Goal: Find specific page/section: Find specific page/section

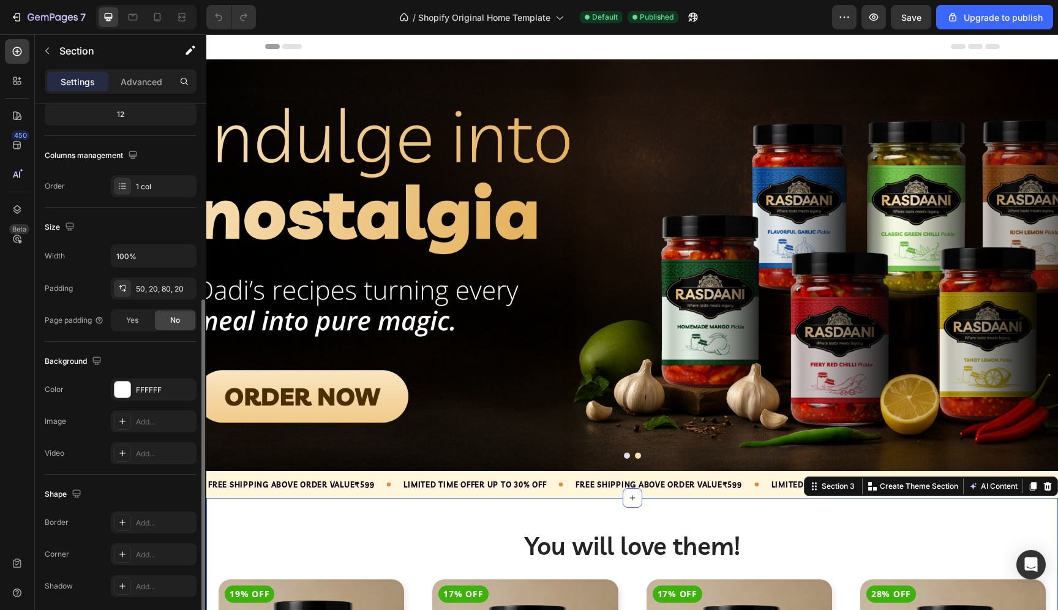
scroll to position [206, 0]
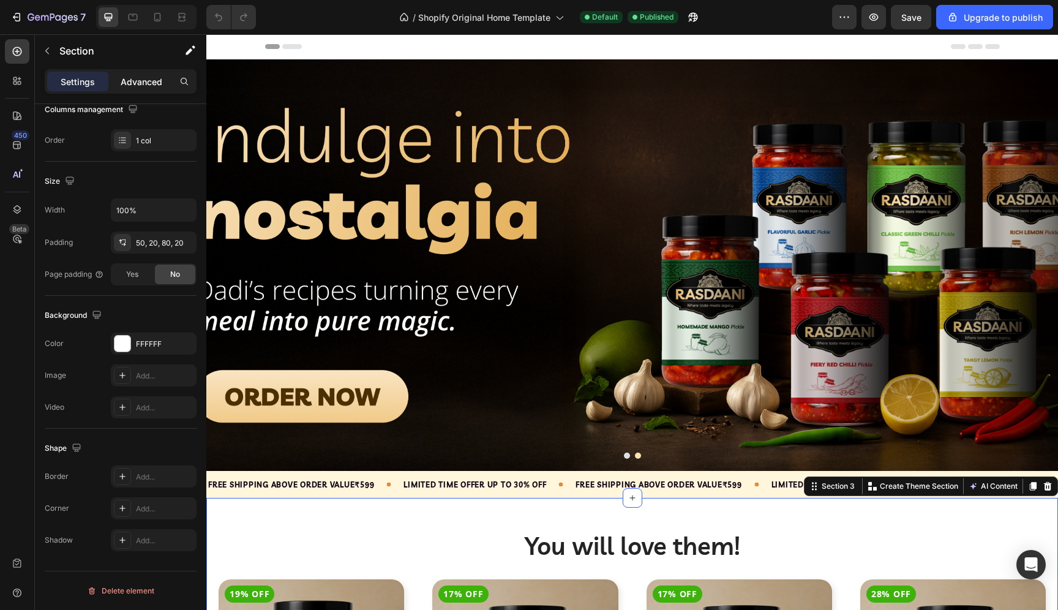
click at [136, 86] on p "Advanced" at bounding box center [142, 81] width 42 height 13
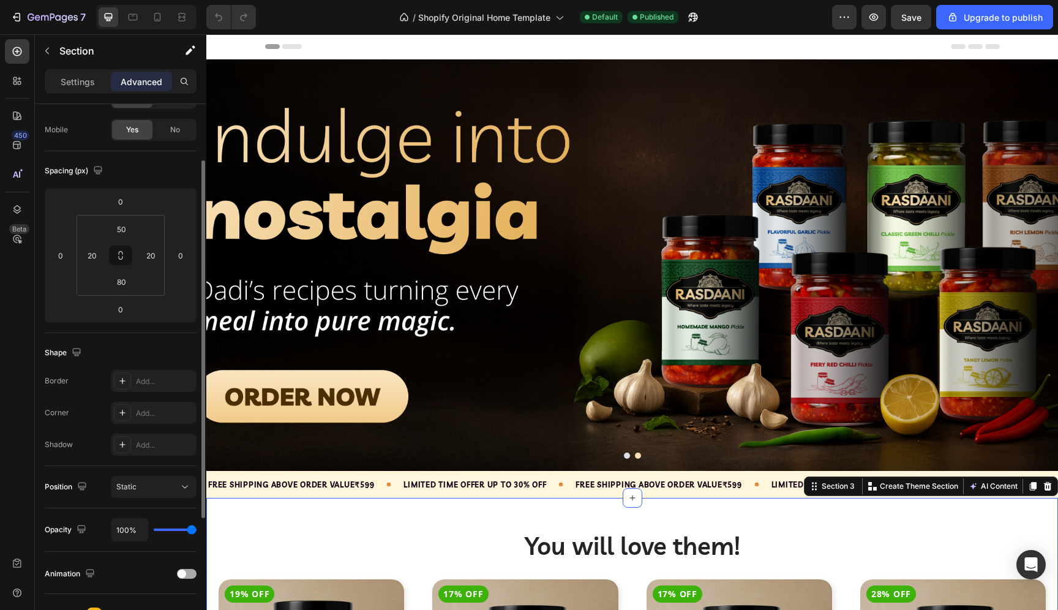
scroll to position [0, 0]
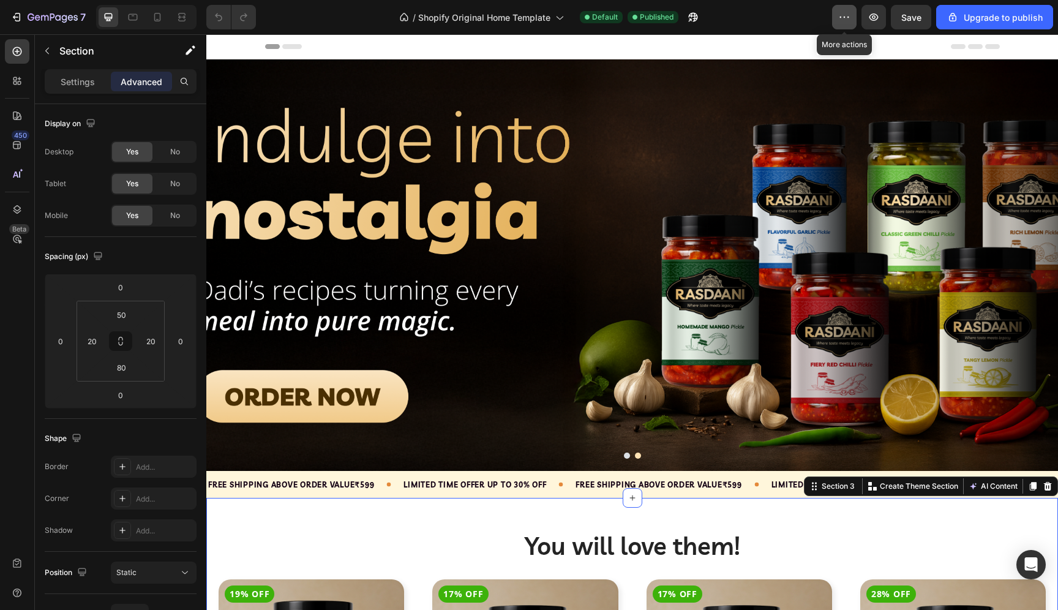
click at [856, 26] on button "button" at bounding box center [844, 17] width 25 height 25
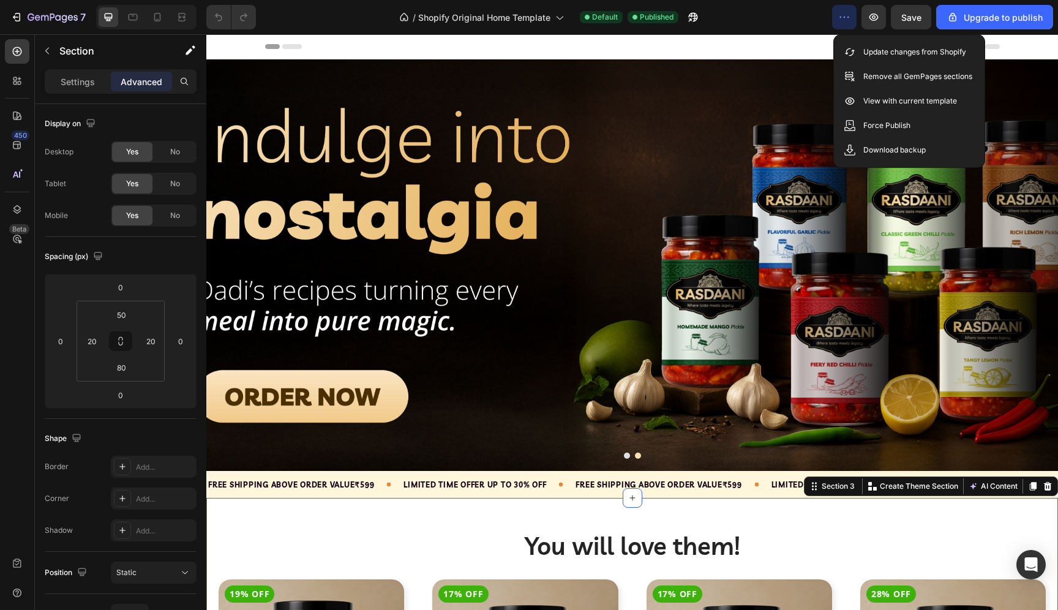
click at [762, 18] on div "/ Shopify Original Home Template Default Published" at bounding box center [549, 17] width 567 height 25
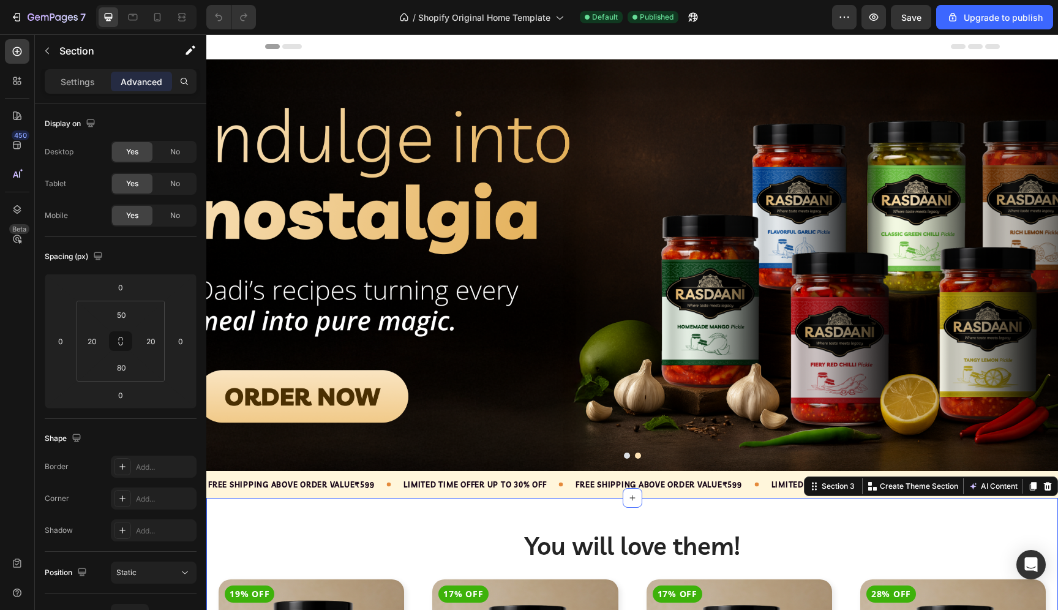
click at [6, 341] on div "450 Beta" at bounding box center [17, 295] width 25 height 512
click at [533, 15] on span "Shopify Original Home Template" at bounding box center [484, 17] width 132 height 13
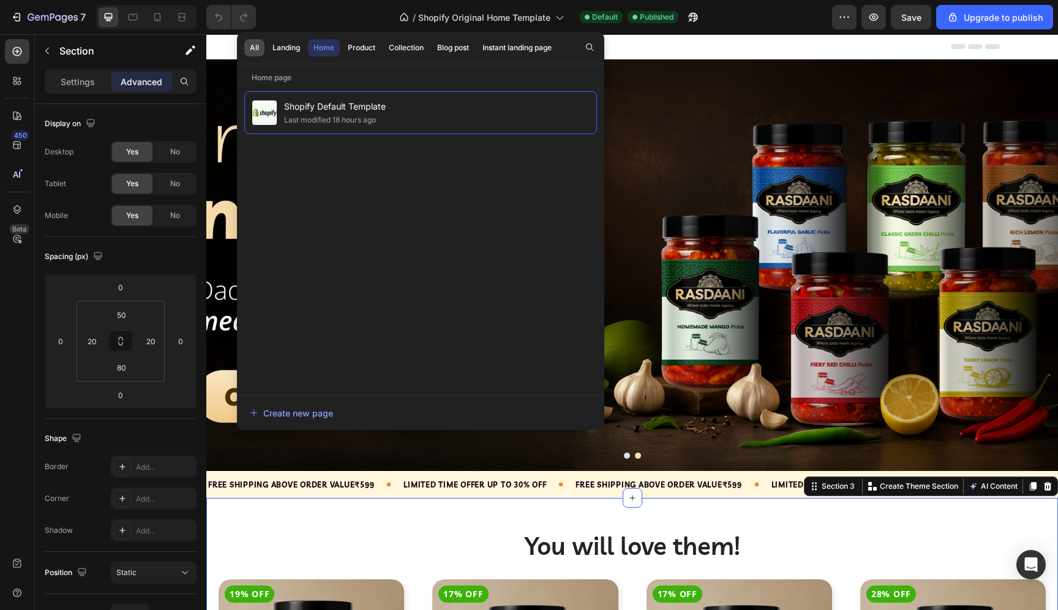
click at [255, 45] on div "All" at bounding box center [254, 47] width 9 height 11
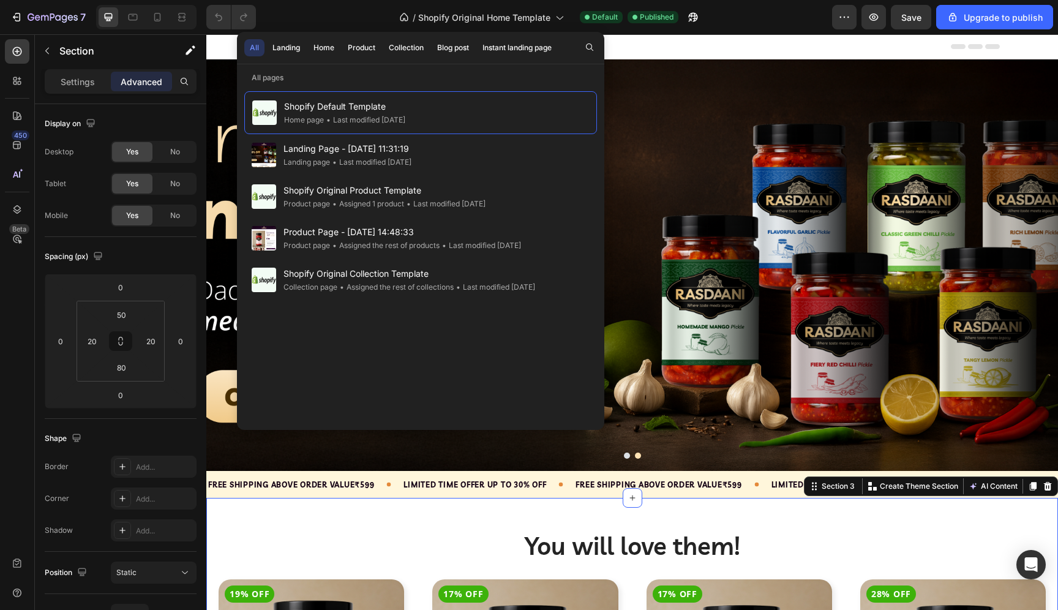
click at [791, 24] on div "/ Shopify Original Home Template Default Published" at bounding box center [549, 17] width 567 height 25
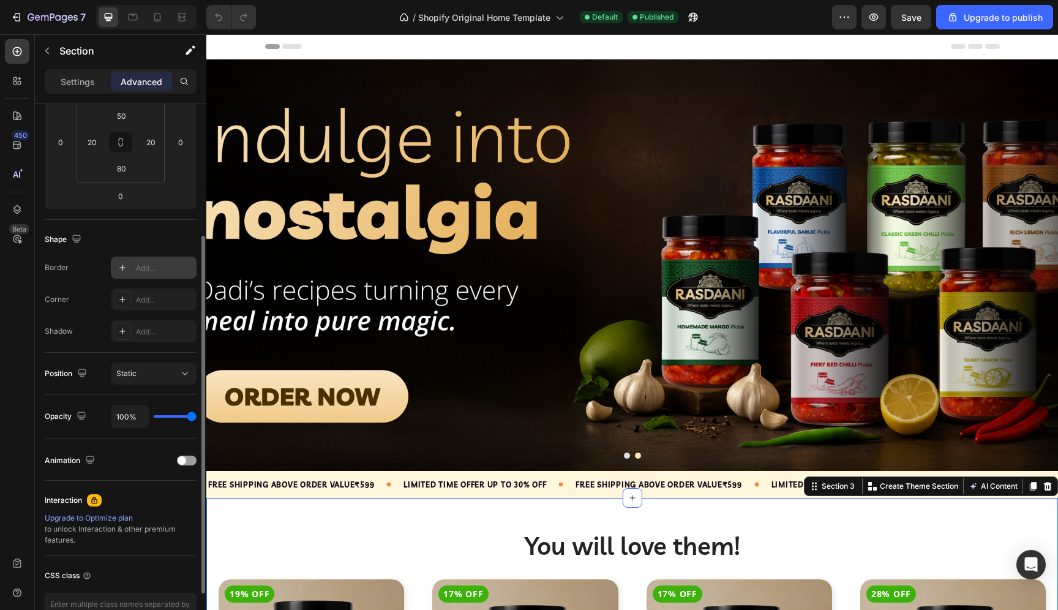
scroll to position [276, 0]
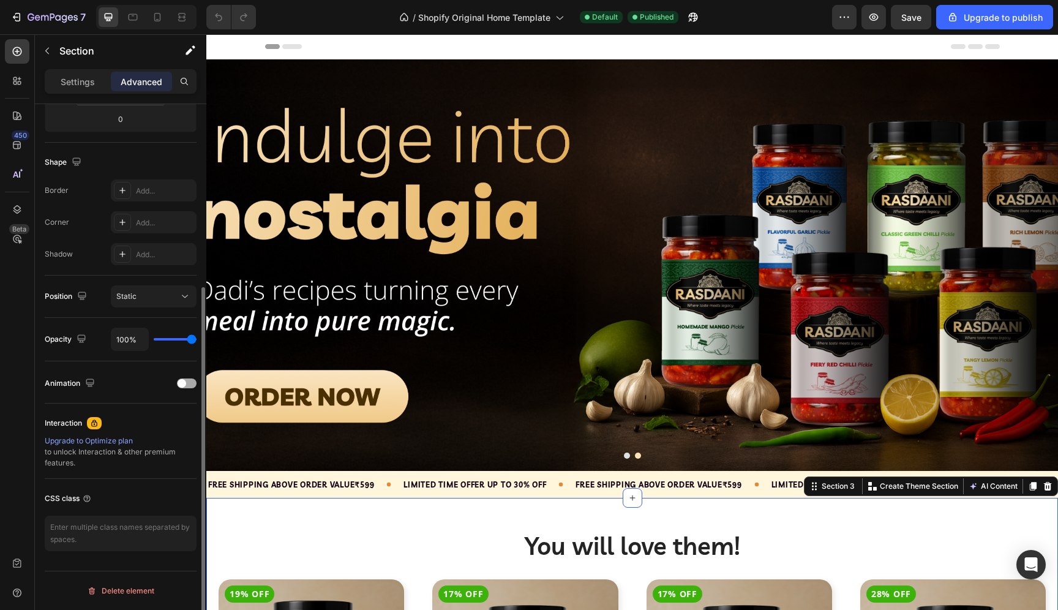
click at [187, 387] on div at bounding box center [187, 384] width 20 height 10
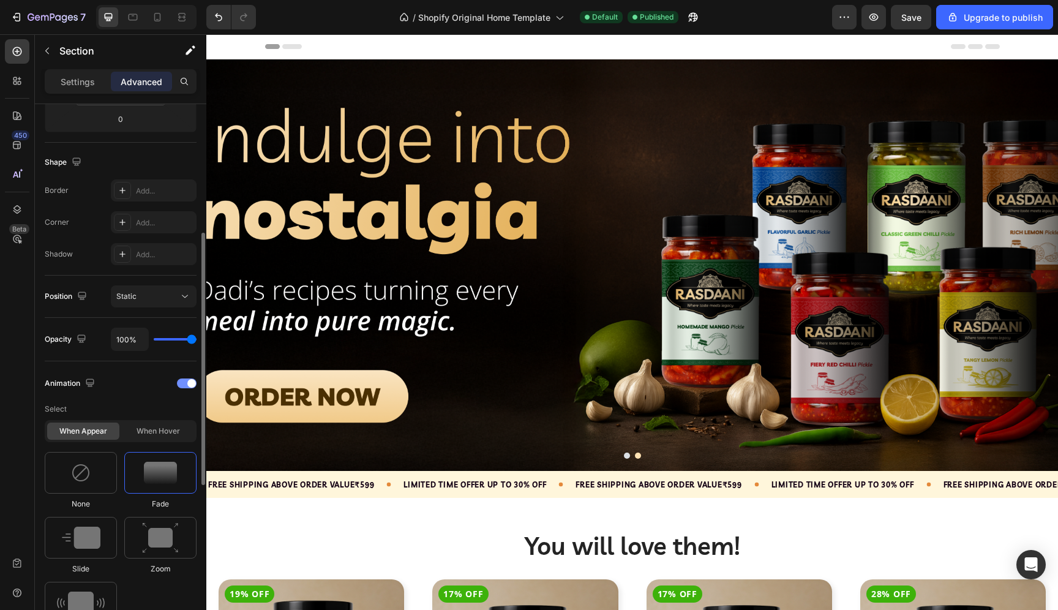
click at [187, 387] on div at bounding box center [187, 384] width 20 height 10
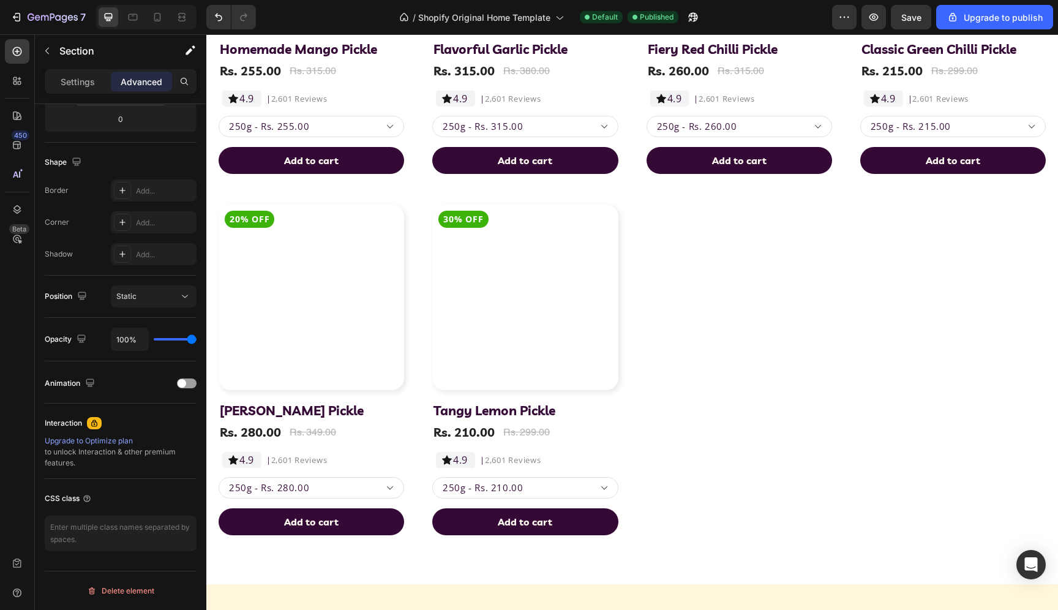
scroll to position [676, 0]
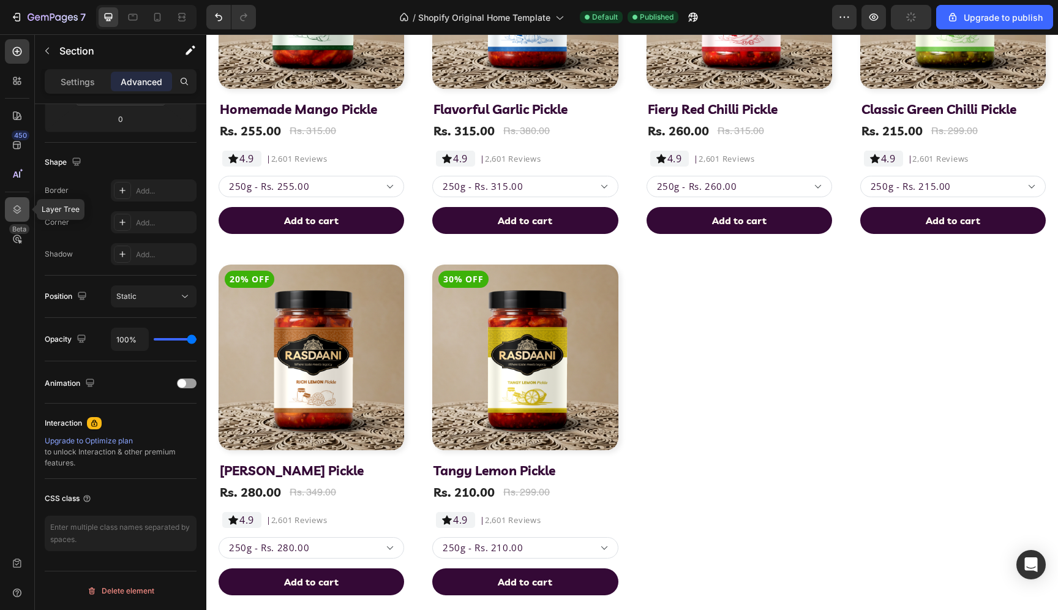
click at [17, 202] on div at bounding box center [17, 209] width 25 height 25
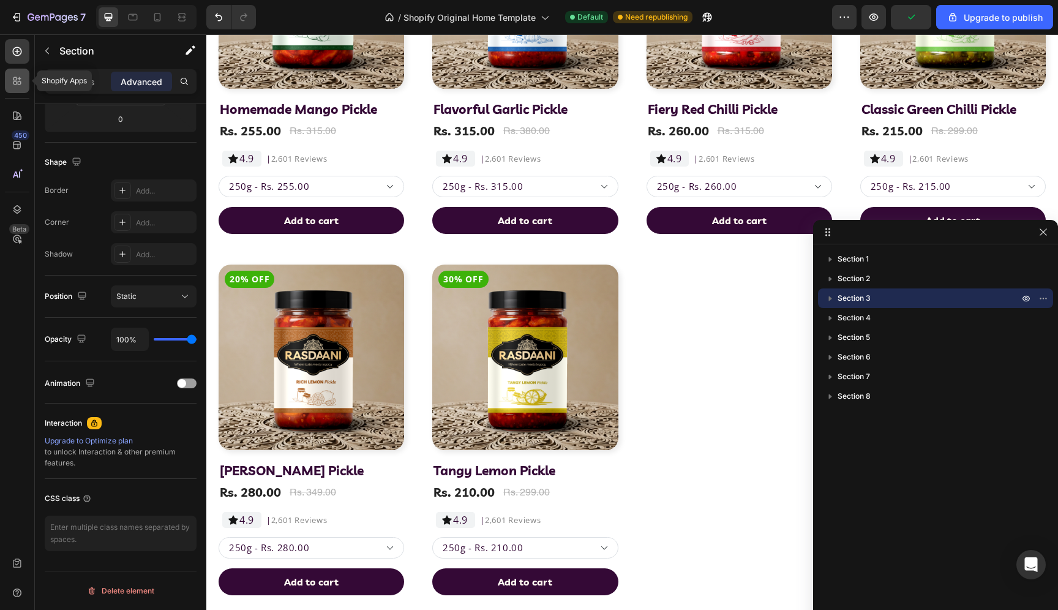
click at [17, 91] on div at bounding box center [17, 81] width 25 height 25
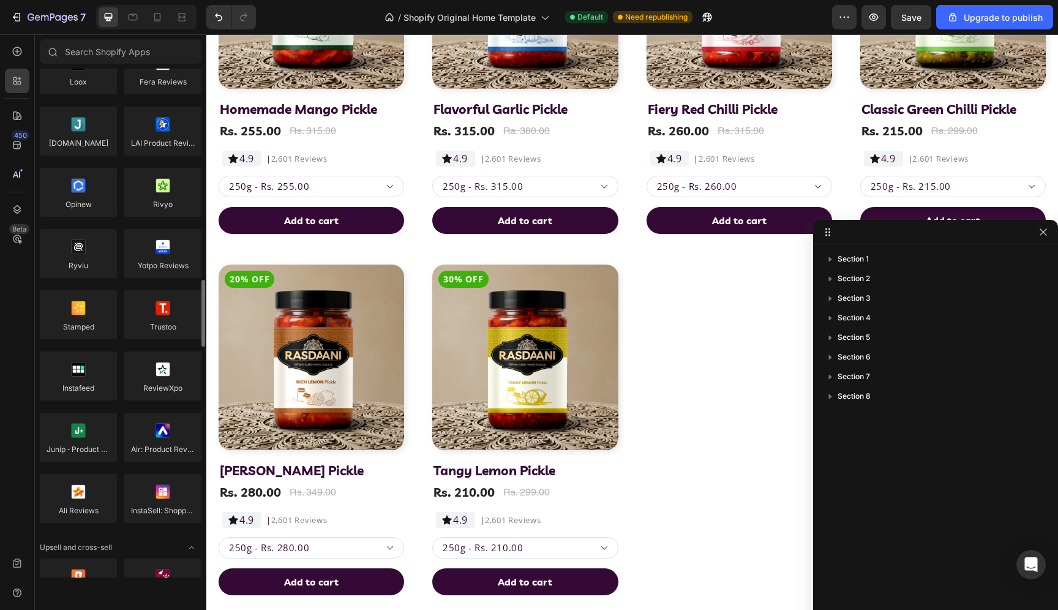
scroll to position [0, 0]
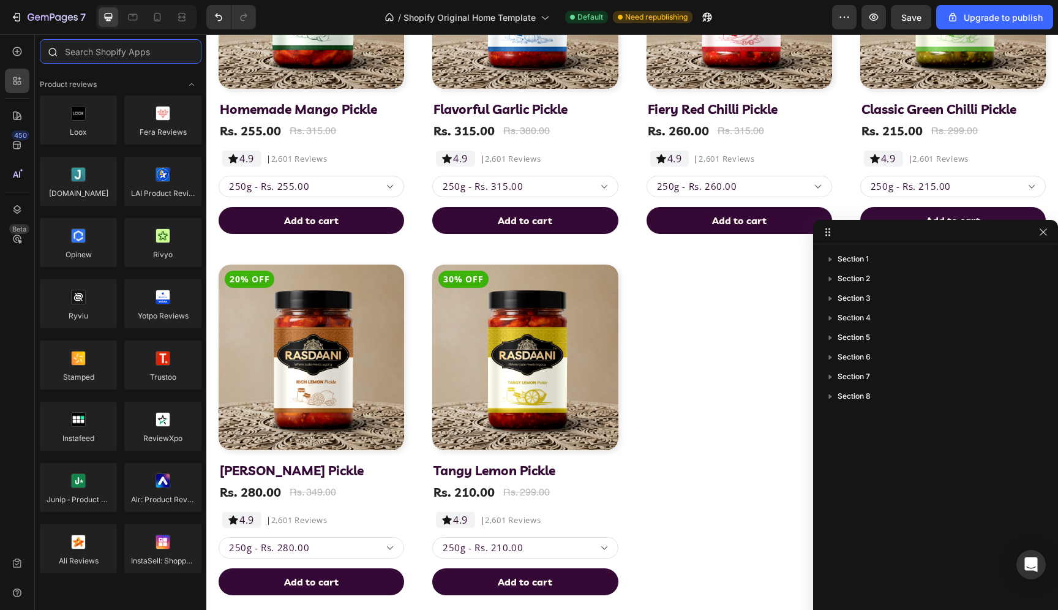
click at [141, 50] on input "text" at bounding box center [121, 51] width 162 height 25
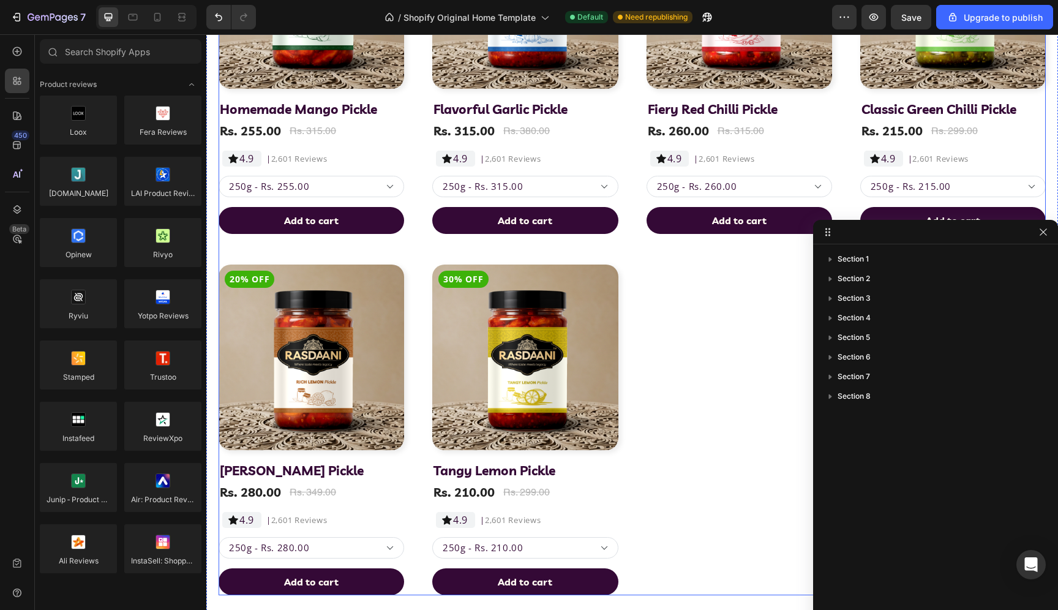
click at [718, 351] on div "19% OFF Product Badge Product Images Homemade Mango Pickle (P) Title Rs. 255.00…" at bounding box center [632, 249] width 827 height 692
